Goal: Check status: Check status

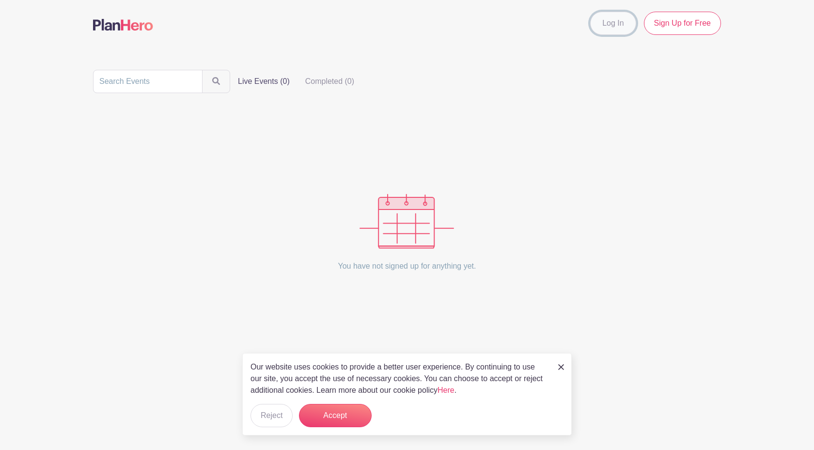
click at [606, 26] on link "Log In" at bounding box center [613, 23] width 46 height 23
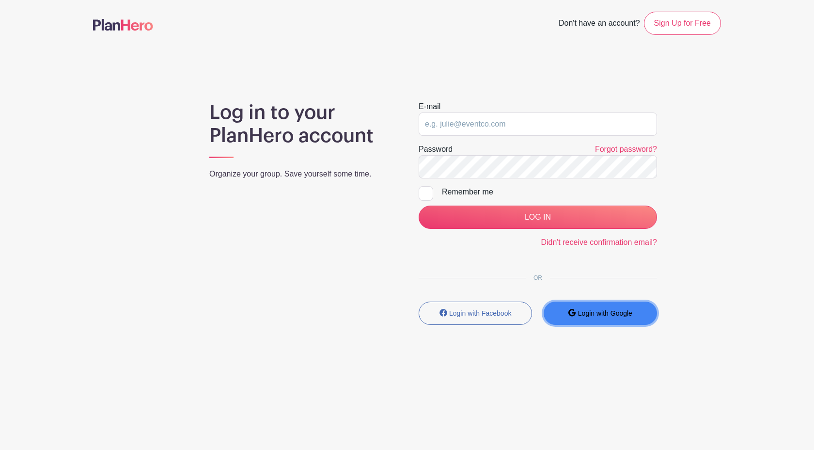
click at [579, 309] on small "Login with Google" at bounding box center [605, 313] width 54 height 8
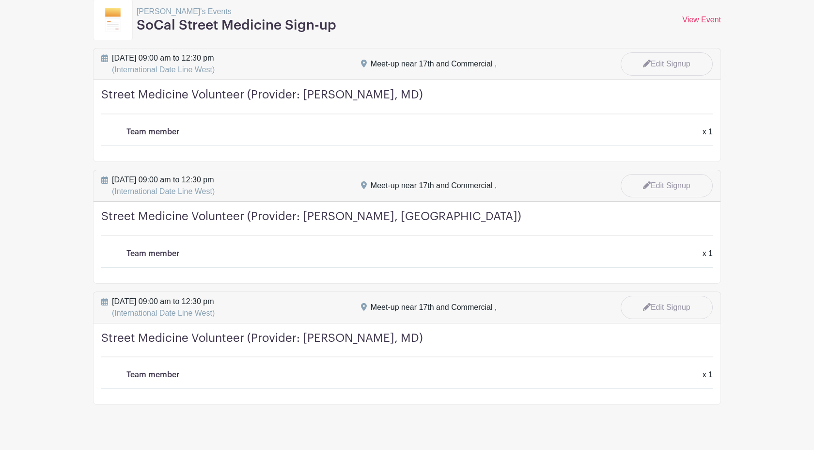
scroll to position [182, 0]
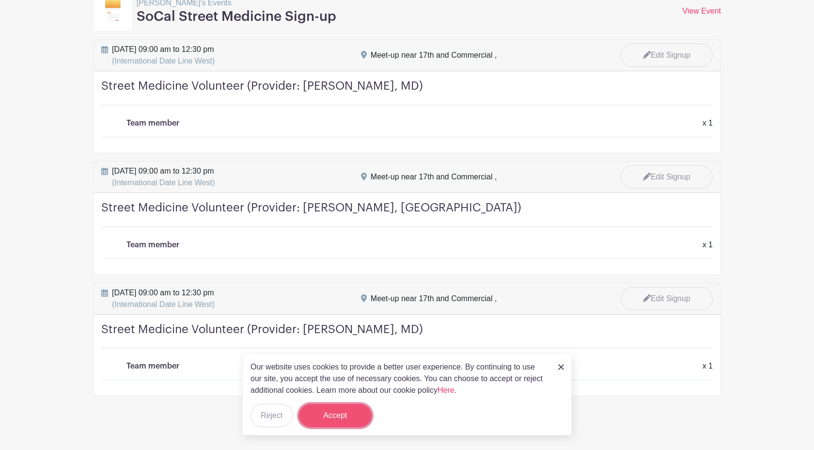
click at [339, 420] on button "Accept" at bounding box center [335, 415] width 73 height 23
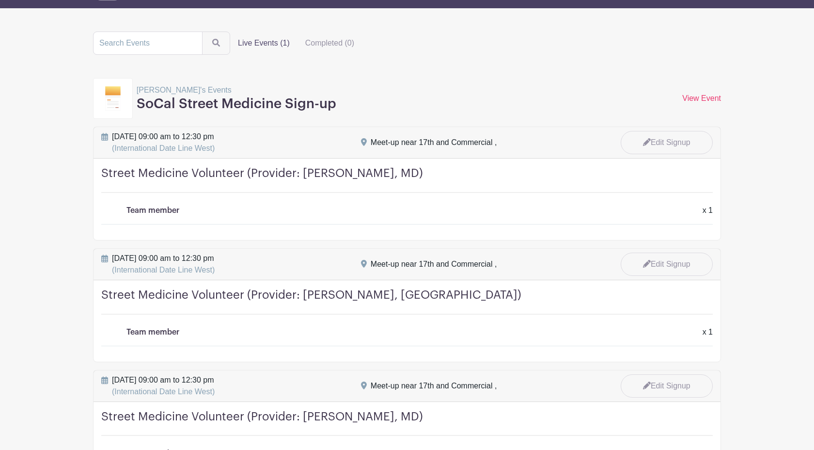
scroll to position [0, 0]
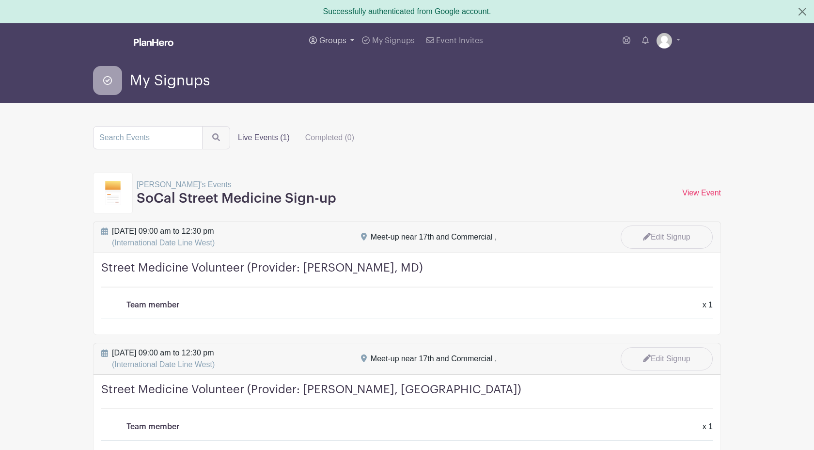
click at [341, 41] on span "Groups" at bounding box center [332, 41] width 27 height 8
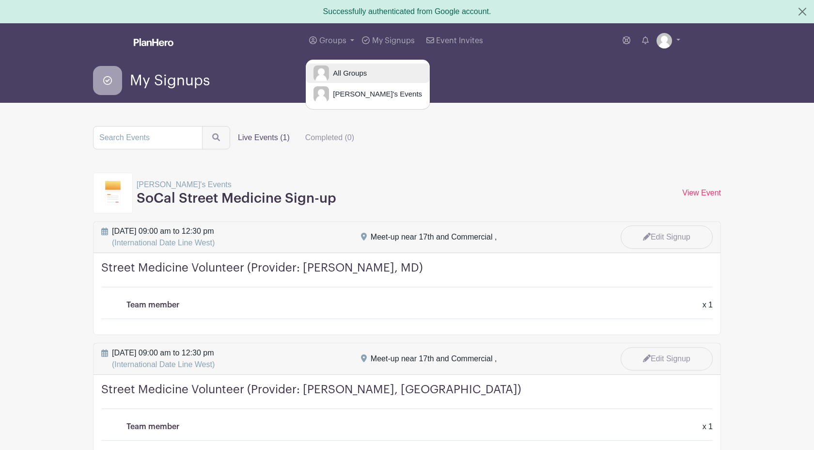
click at [347, 82] on link "All Groups" at bounding box center [368, 72] width 124 height 19
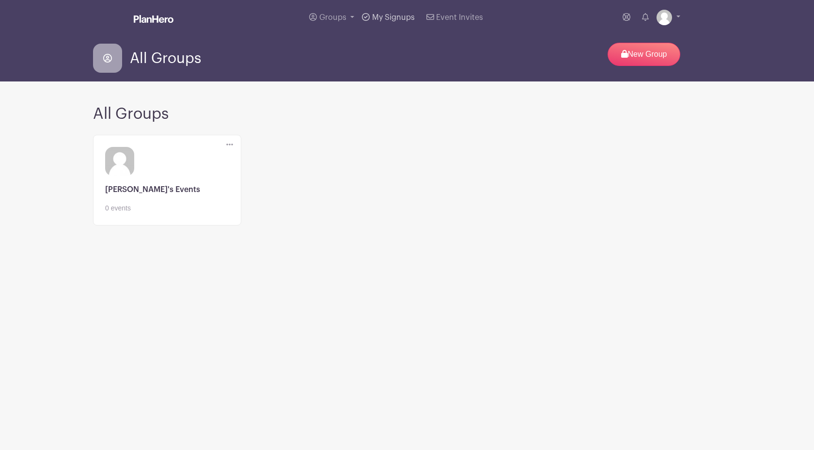
click at [399, 14] on span "My Signups" at bounding box center [393, 18] width 43 height 8
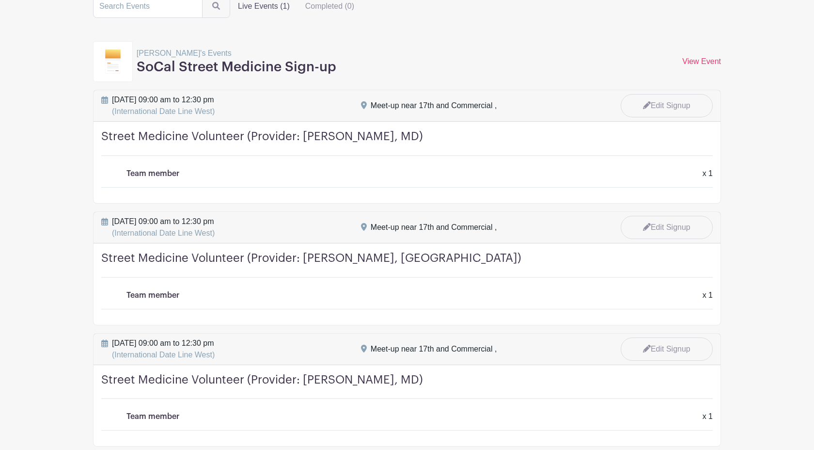
scroll to position [166, 0]
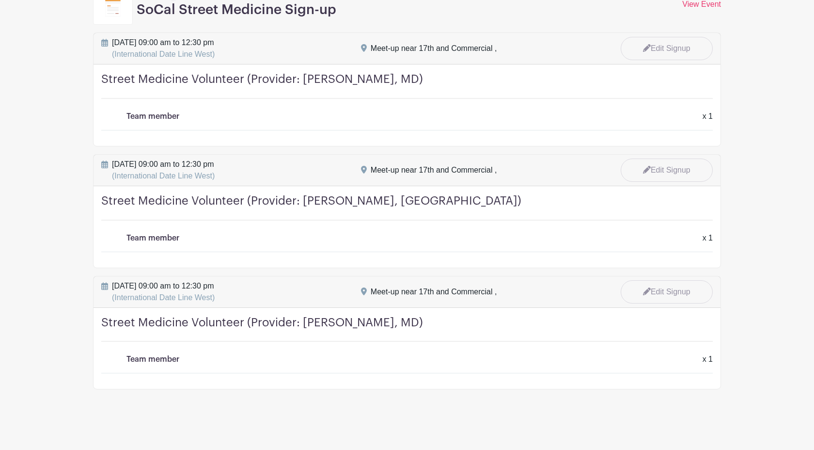
drag, startPoint x: 110, startPoint y: 303, endPoint x: 181, endPoint y: 325, distance: 74.6
click at [267, 303] on div "[DATE] 09:00 am to 12:30 pm (International Date Line West) Meet-up near 17th an…" at bounding box center [406, 291] width 627 height 31
drag, startPoint x: 41, startPoint y: 326, endPoint x: 79, endPoint y: 300, distance: 46.5
click at [46, 324] on main "Groups All Groups [PERSON_NAME]'s Events My Signups Event Invites My account Lo…" at bounding box center [407, 142] width 814 height 615
